Goal: Information Seeking & Learning: Learn about a topic

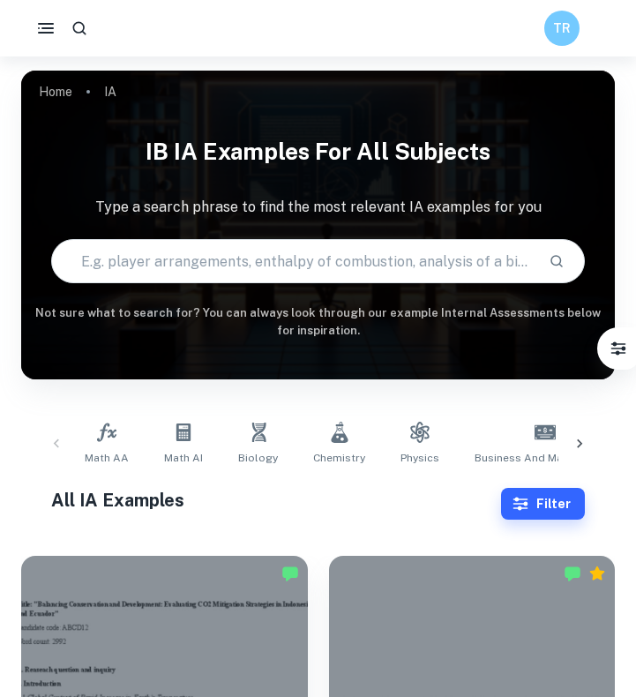
click at [574, 443] on icon at bounding box center [580, 444] width 18 height 18
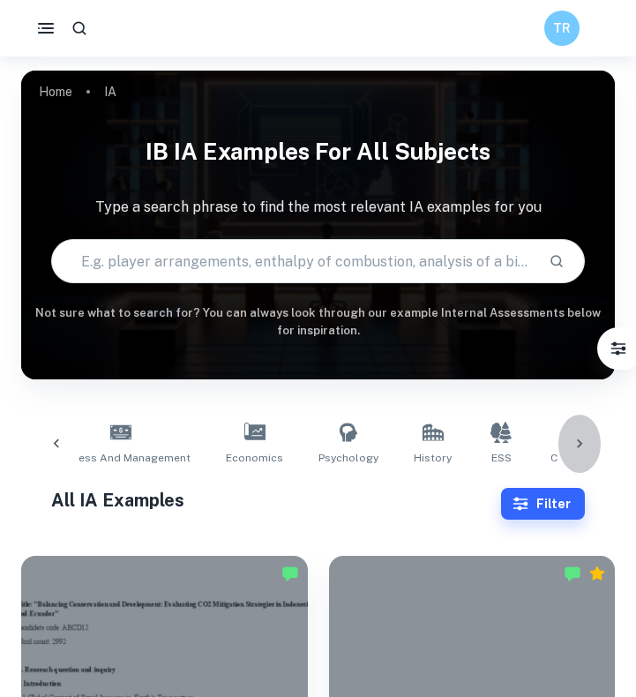
click at [574, 443] on icon at bounding box center [580, 444] width 18 height 18
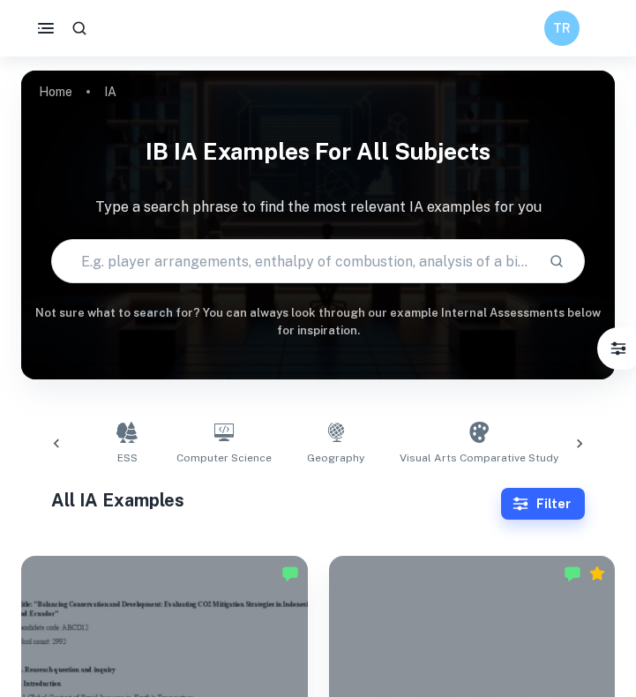
scroll to position [0, 849]
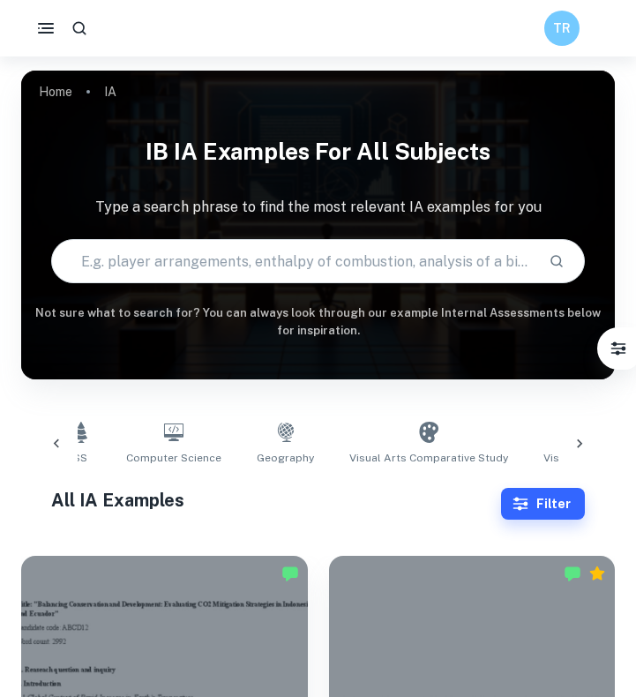
click at [54, 441] on icon at bounding box center [57, 444] width 18 height 18
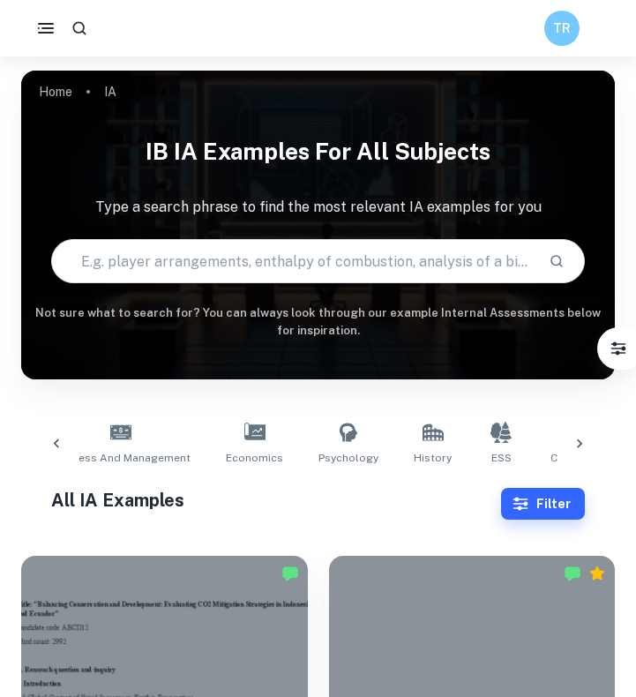
click at [54, 441] on icon at bounding box center [57, 444] width 18 height 18
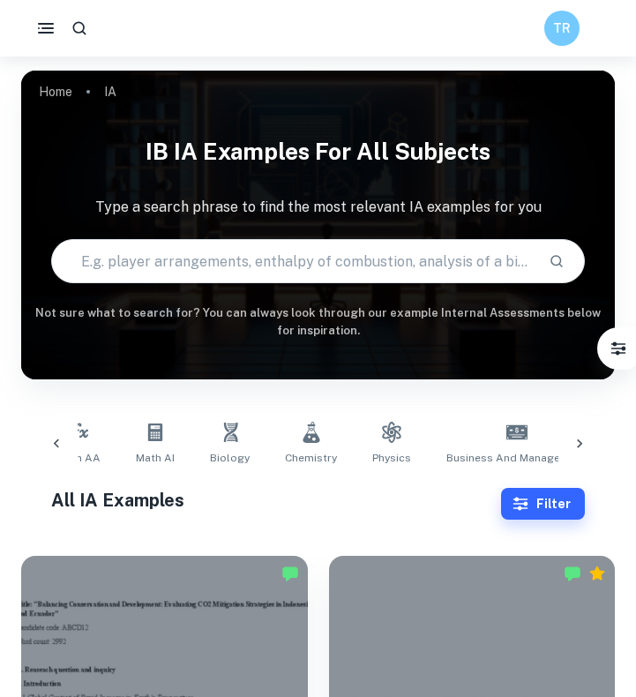
scroll to position [0, 0]
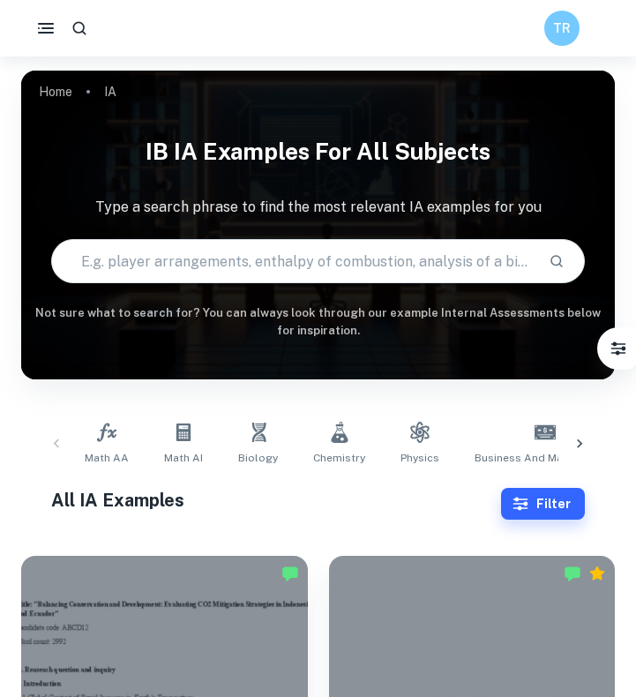
click at [54, 441] on div "Math AA Math AI Biology Chemistry Physics Business and Management Economics Psy…" at bounding box center [318, 444] width 566 height 58
click at [97, 432] on icon at bounding box center [106, 432] width 21 height 21
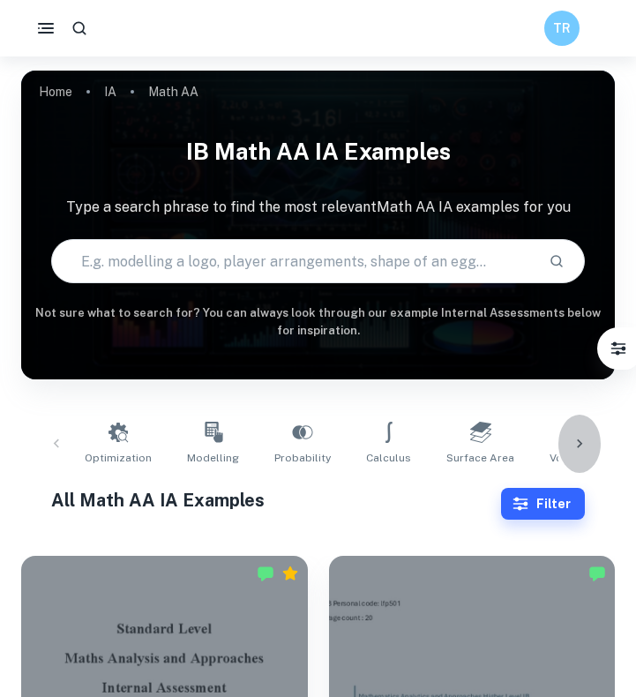
click at [574, 438] on icon at bounding box center [580, 444] width 18 height 18
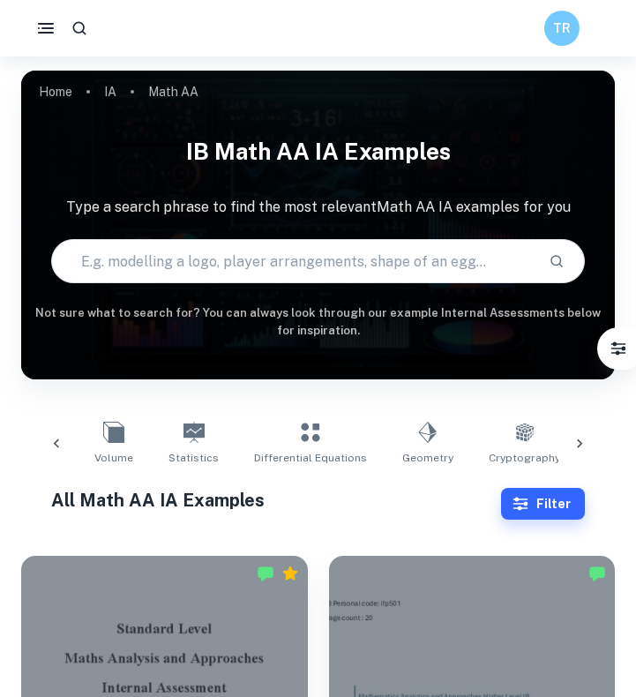
click at [577, 439] on icon at bounding box center [580, 444] width 18 height 18
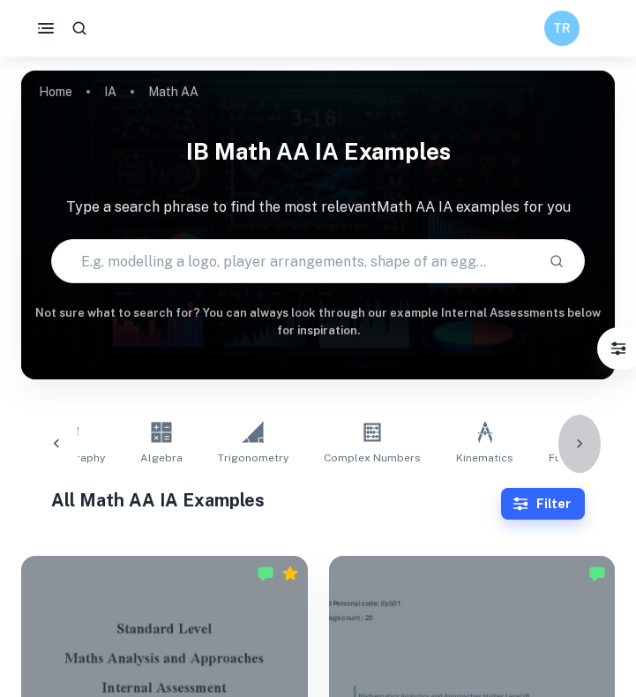
click at [574, 447] on icon at bounding box center [580, 444] width 18 height 18
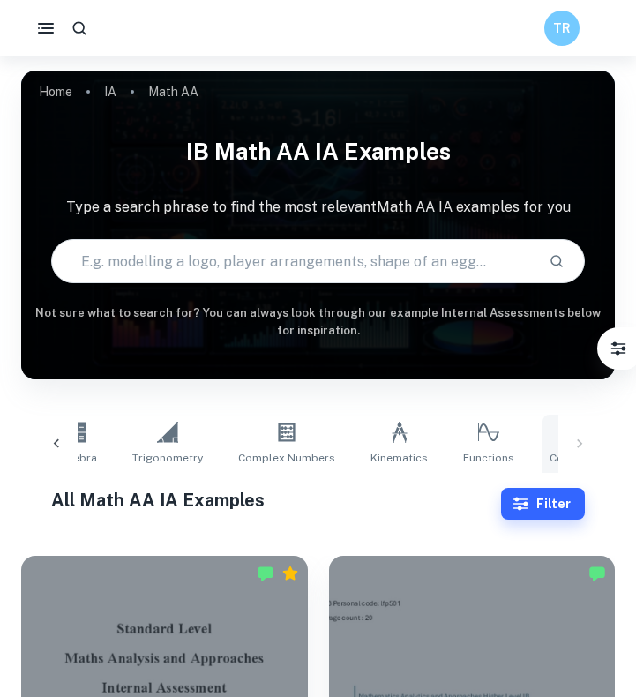
click at [543, 444] on link "Correlation" at bounding box center [579, 444] width 73 height 58
type input "Correlation"
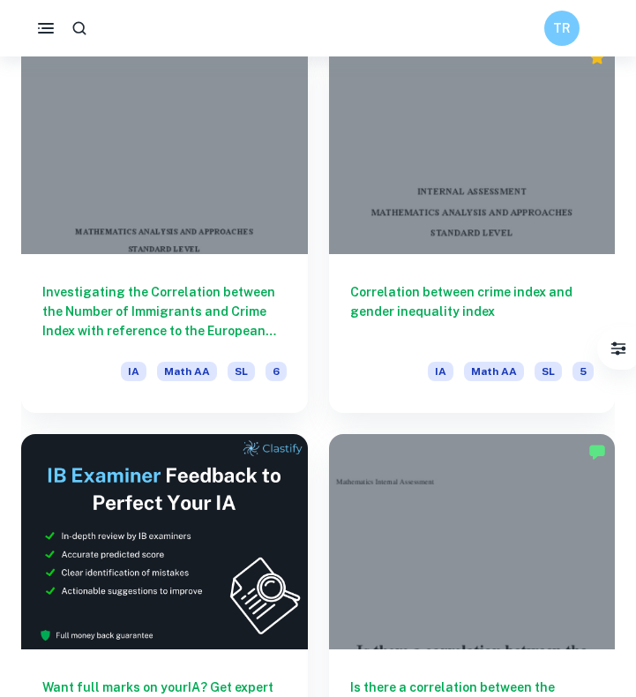
scroll to position [518, 0]
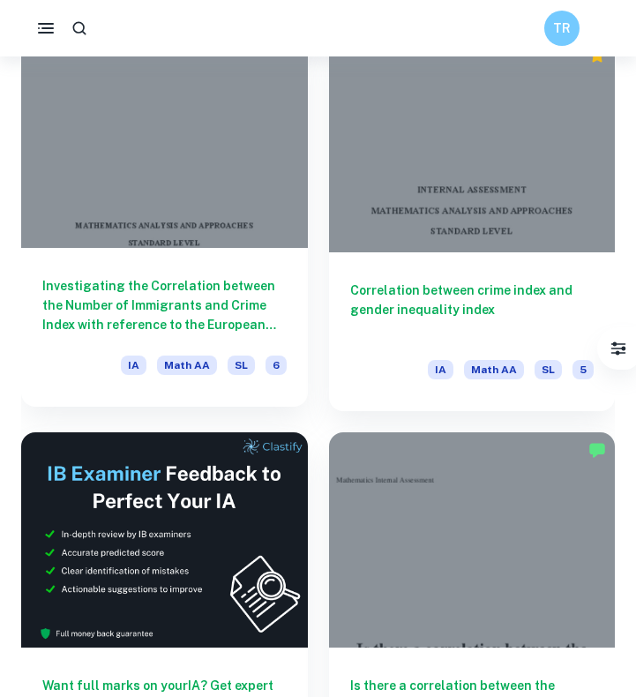
click at [245, 327] on h6 "Investigating the Correlation between the Number of Immigrants and Crime Index …" at bounding box center [164, 305] width 244 height 58
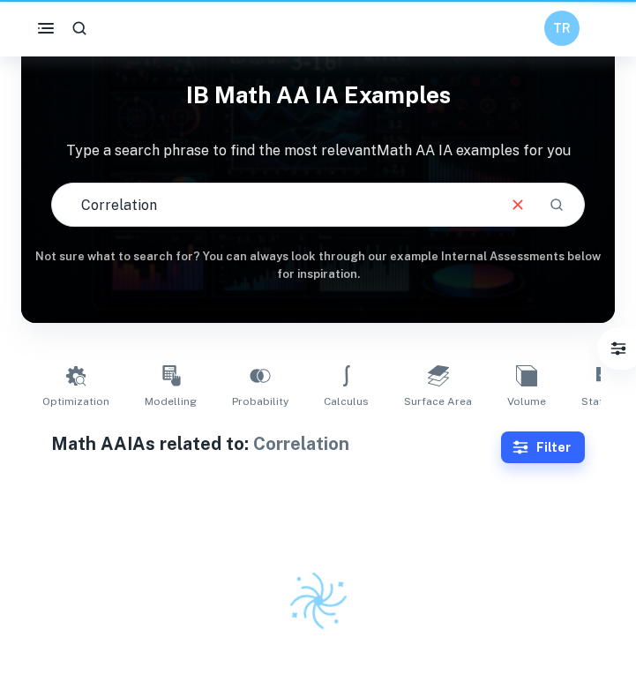
scroll to position [0, 912]
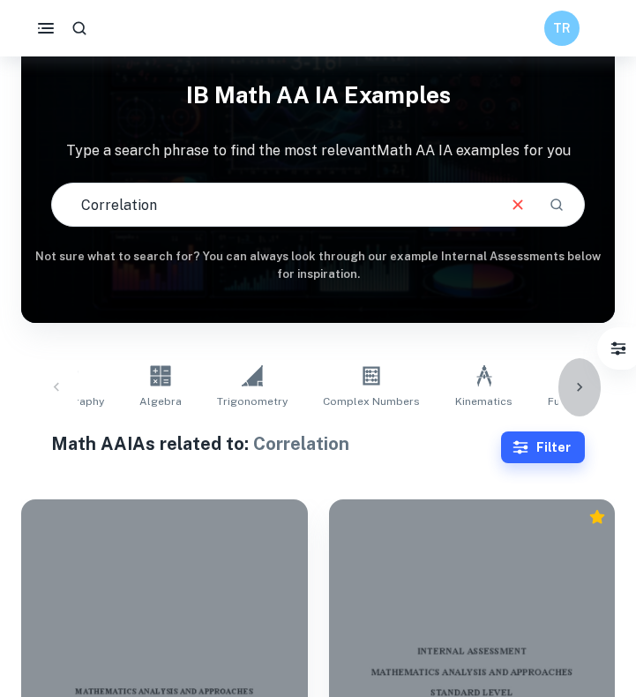
click at [577, 382] on icon at bounding box center [580, 388] width 18 height 18
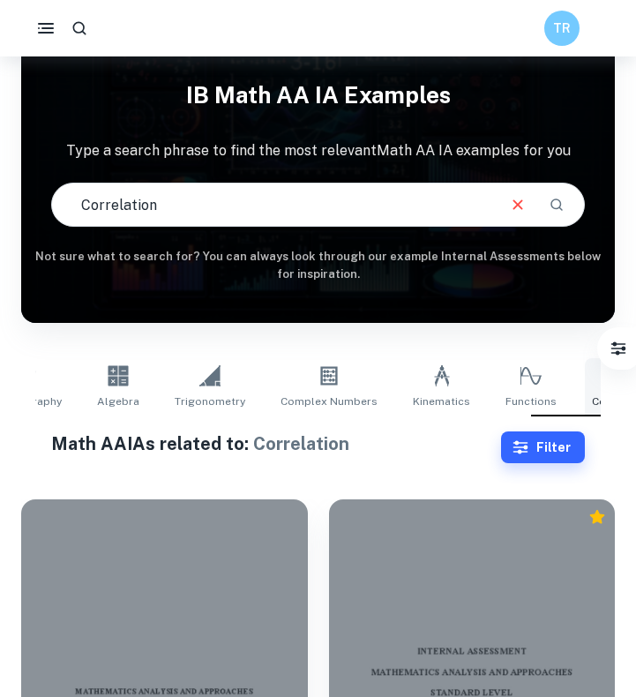
click at [612, 386] on icon at bounding box center [622, 375] width 21 height 21
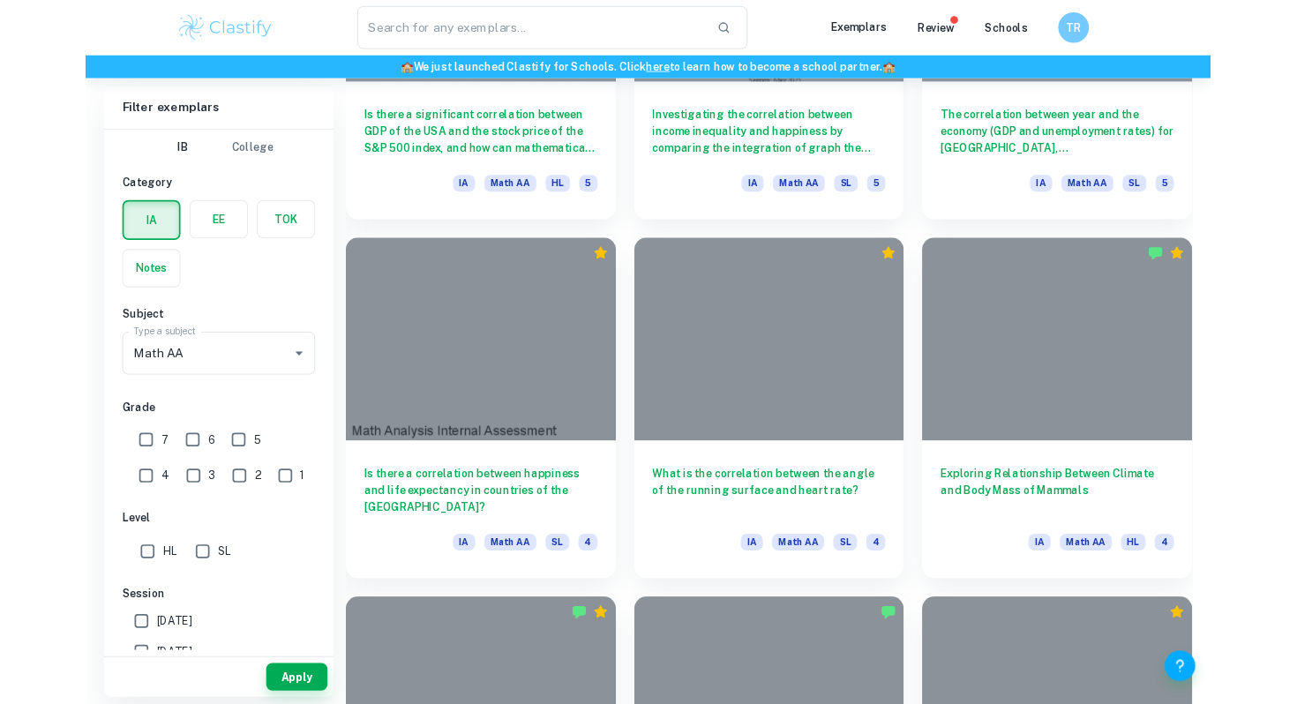
scroll to position [0, 251]
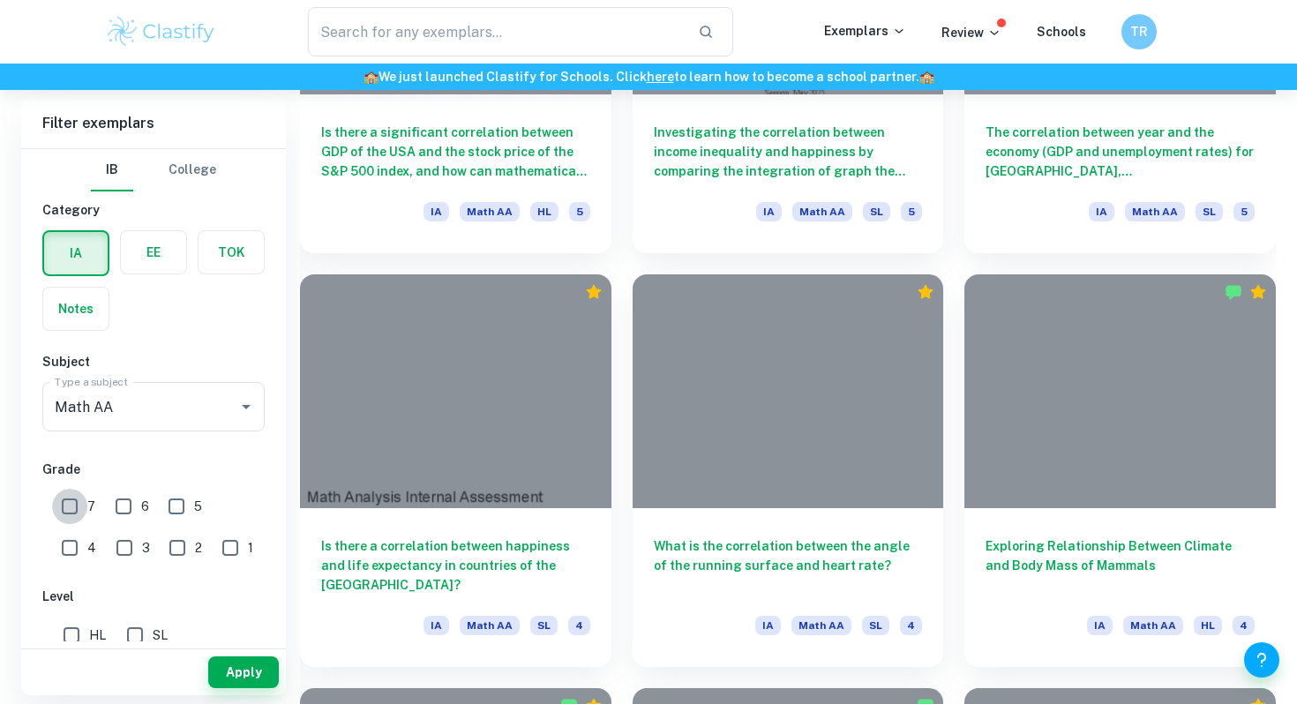
click at [74, 504] on input "7" at bounding box center [69, 506] width 35 height 35
checkbox input "true"
click at [237, 684] on button "Apply" at bounding box center [243, 673] width 71 height 32
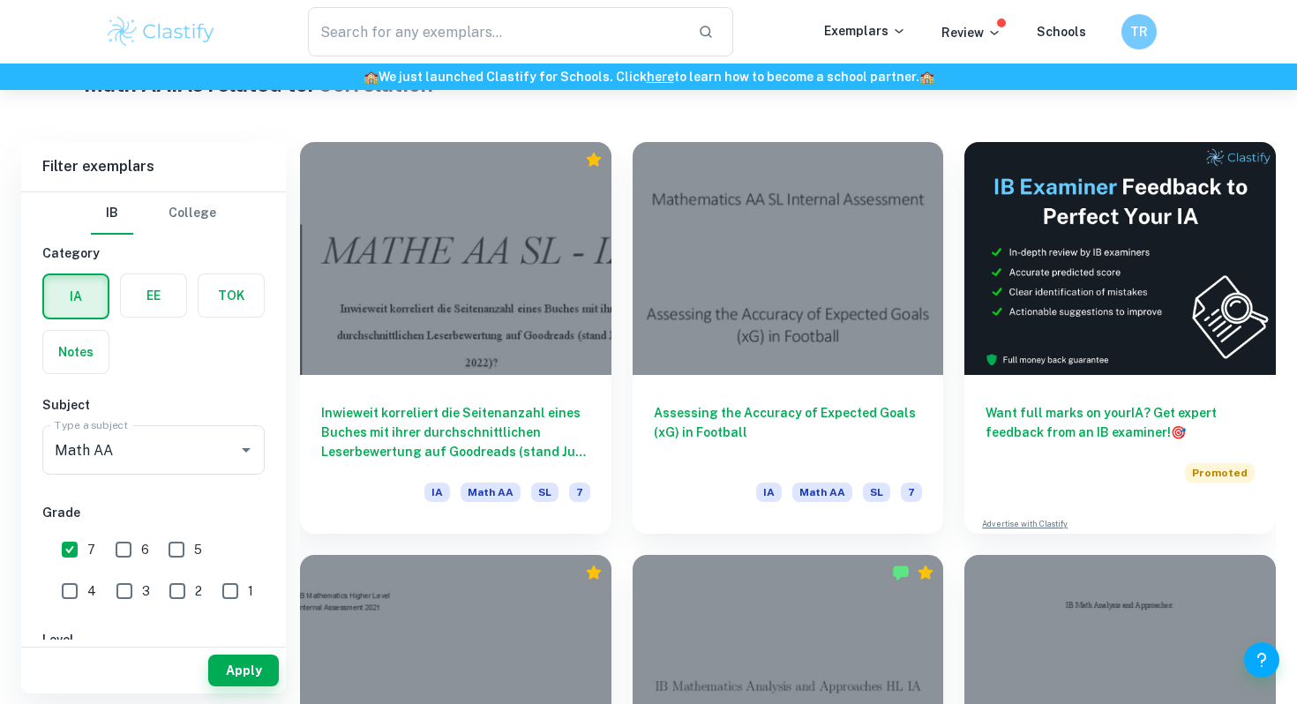
scroll to position [455, 0]
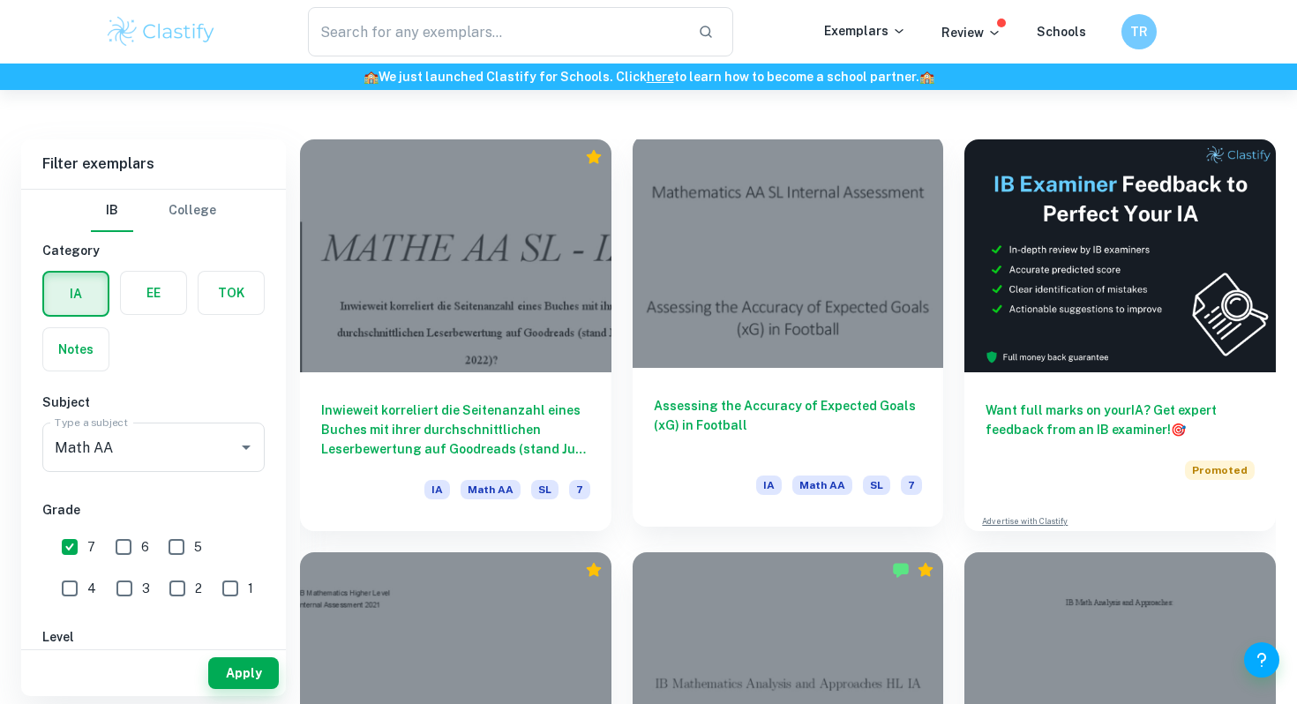
click at [635, 419] on h6 "Assessing the Accuracy of Expected Goals (xG) in Football" at bounding box center [788, 425] width 269 height 58
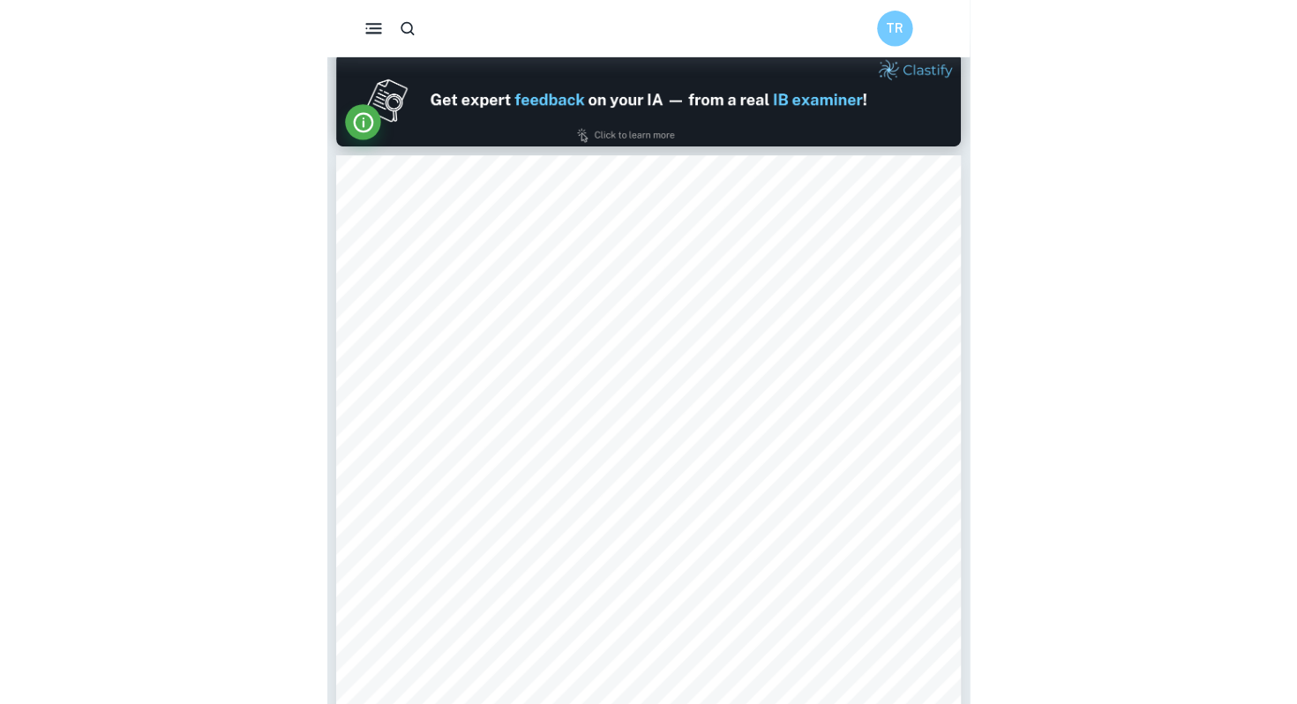
scroll to position [1646, 0]
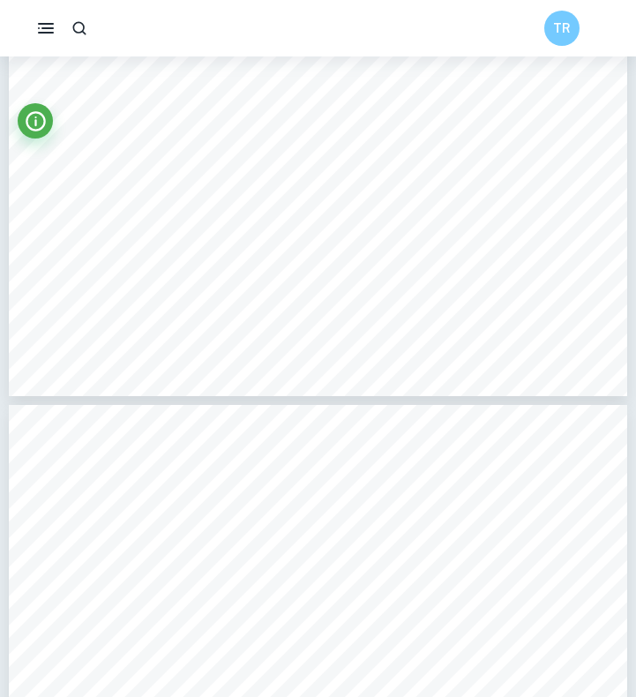
type input "3"
